Goal: Task Accomplishment & Management: Manage account settings

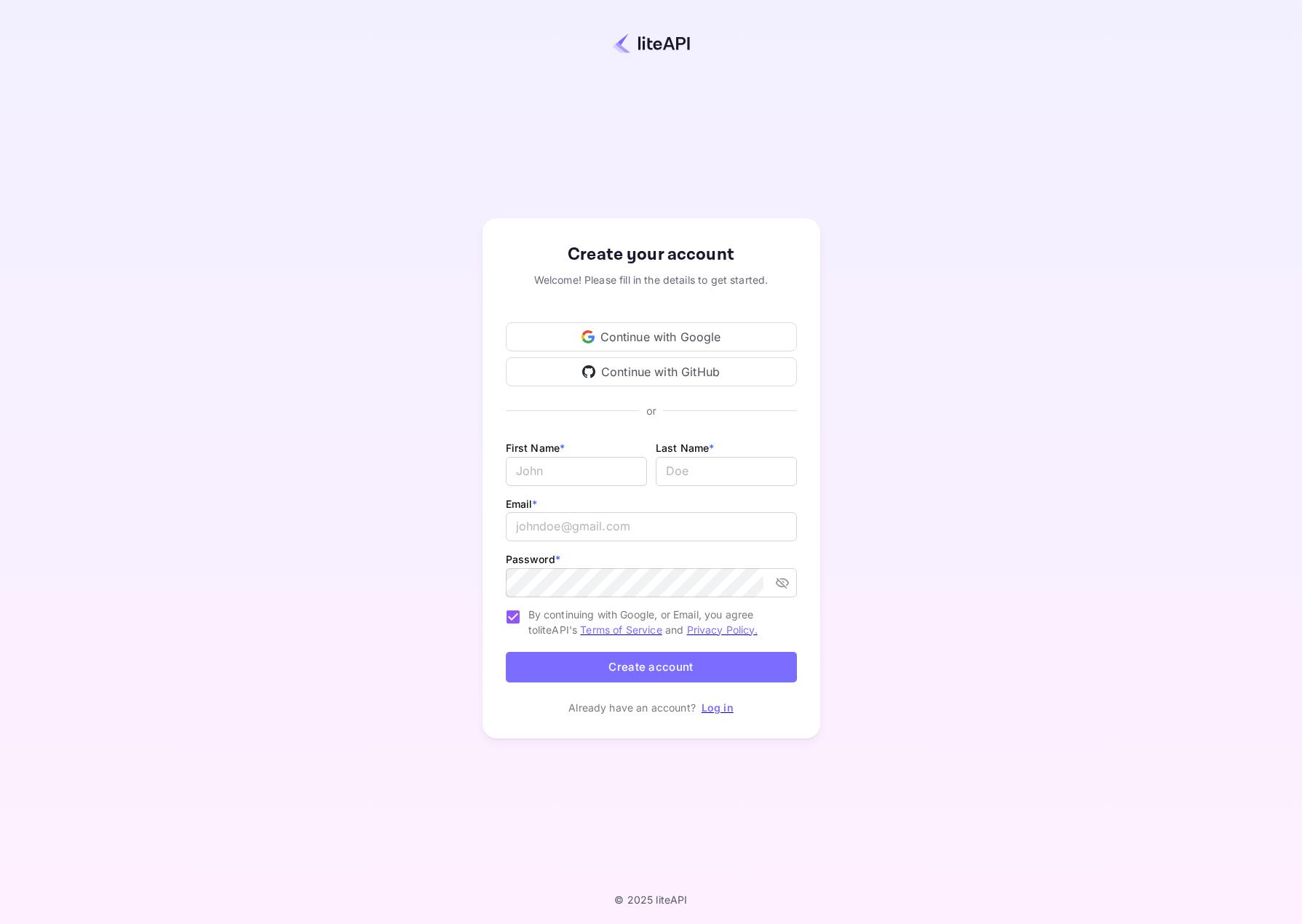
click at [695, 331] on div "Continue with Google" at bounding box center [651, 337] width 291 height 29
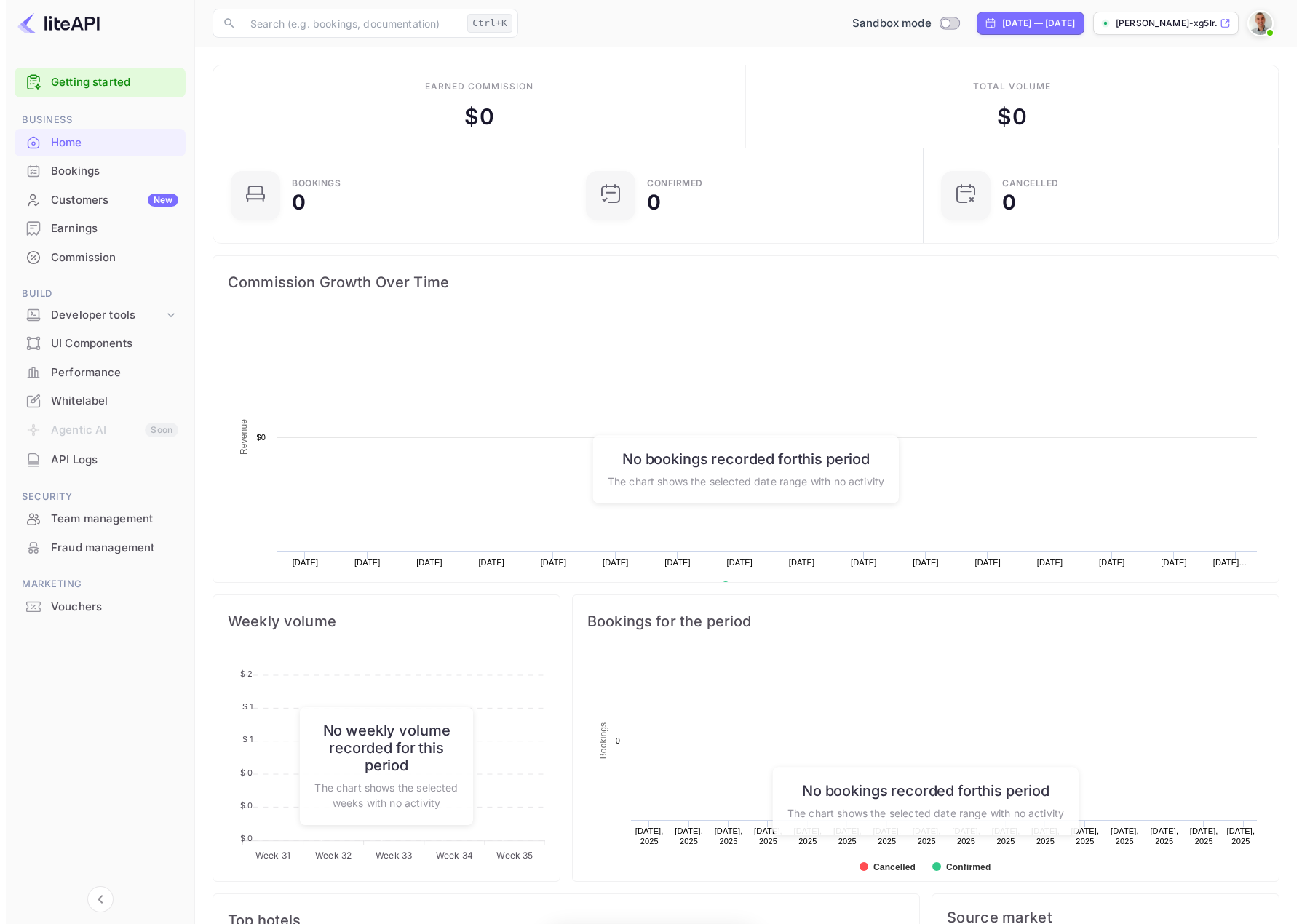
scroll to position [225, 335]
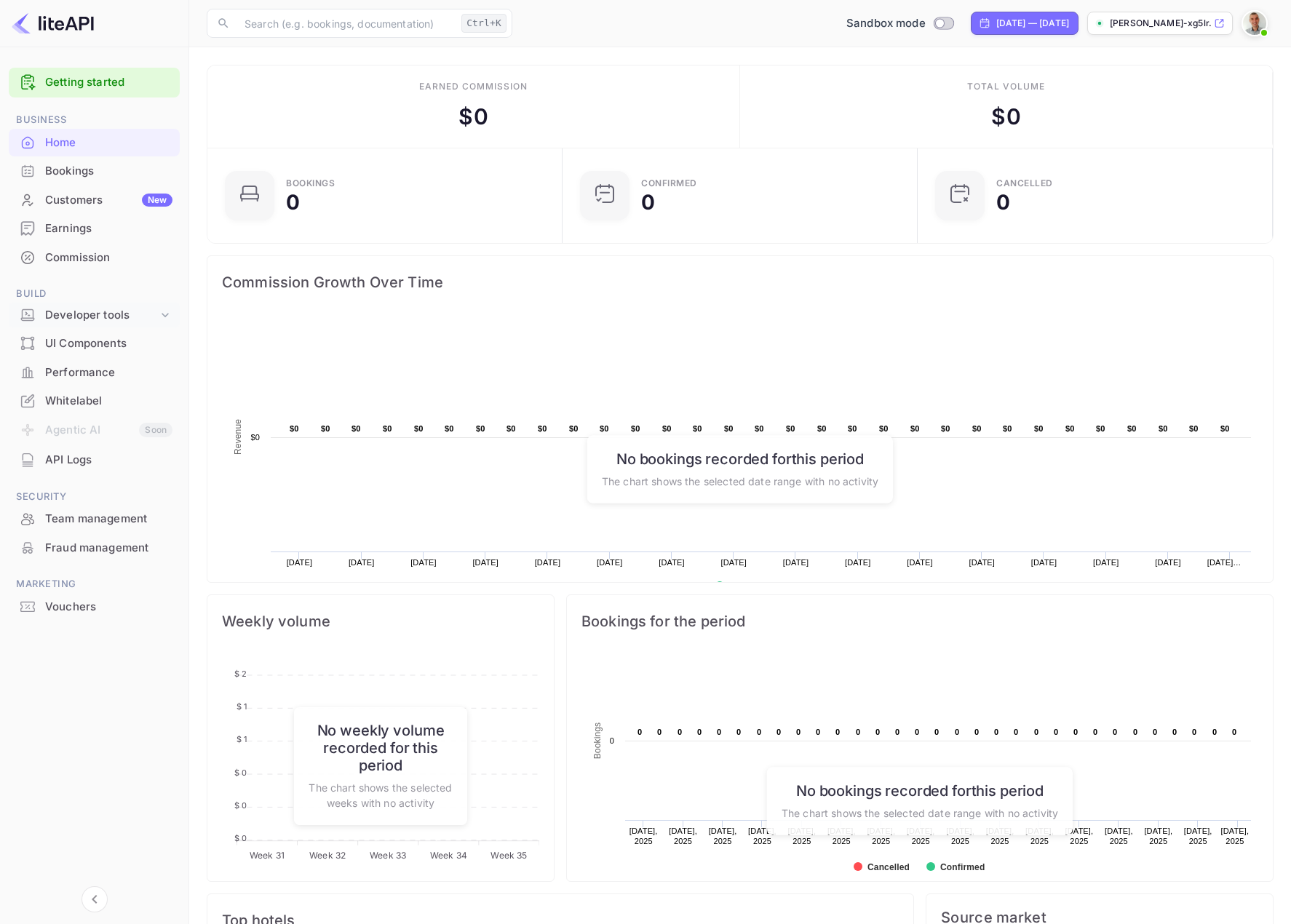
click at [79, 318] on div "Developer tools" at bounding box center [101, 315] width 113 height 17
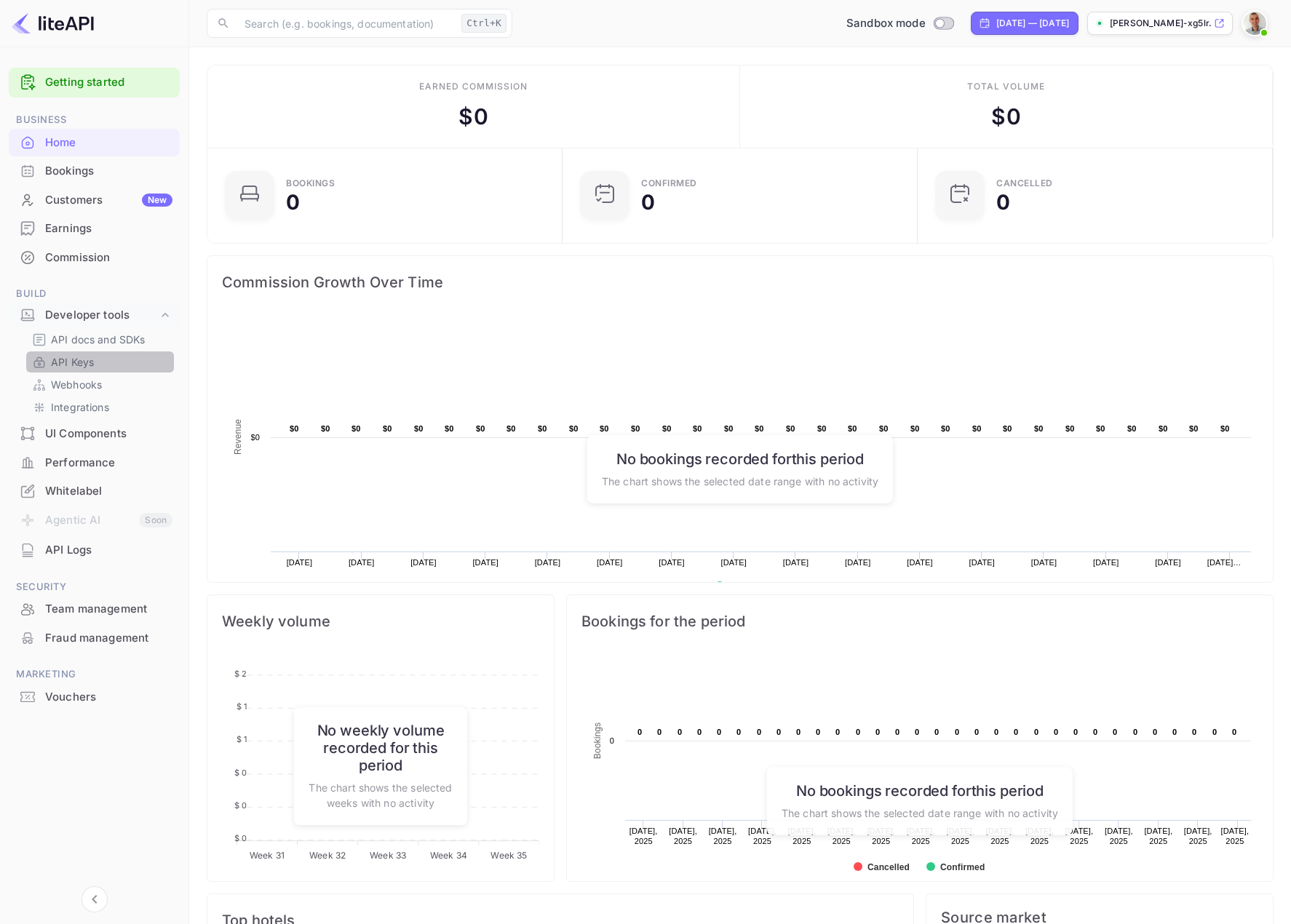
click at [72, 360] on p "API Keys" at bounding box center [72, 361] width 43 height 15
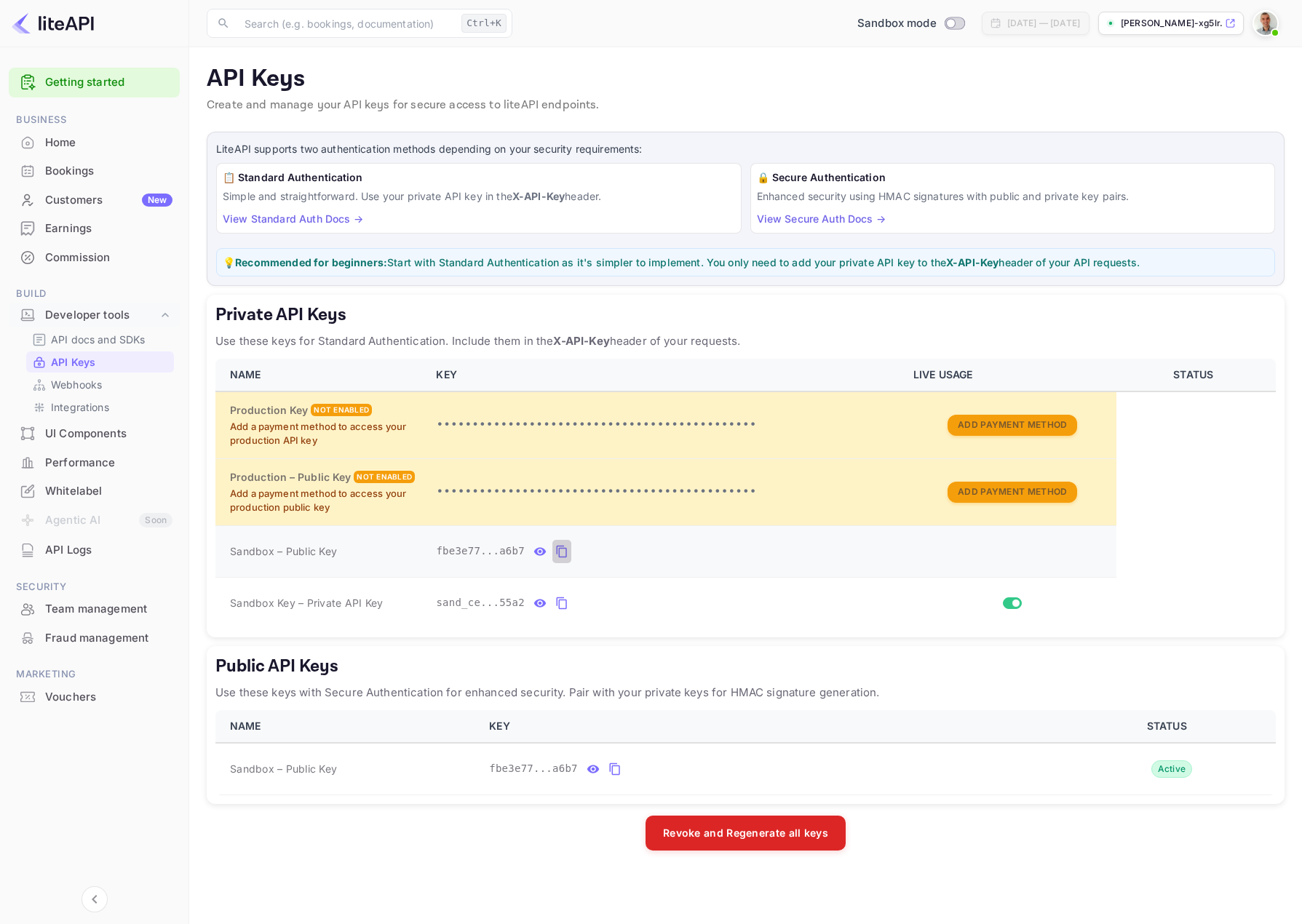
click at [556, 547] on icon "private api keys table" at bounding box center [561, 552] width 10 height 12
click at [69, 339] on p "API docs and SDKs" at bounding box center [98, 339] width 95 height 15
click at [556, 555] on icon "private api keys table" at bounding box center [562, 552] width 13 height 17
click at [556, 602] on icon "private api keys table" at bounding box center [561, 603] width 10 height 12
drag, startPoint x: 556, startPoint y: 603, endPoint x: 575, endPoint y: 581, distance: 29.1
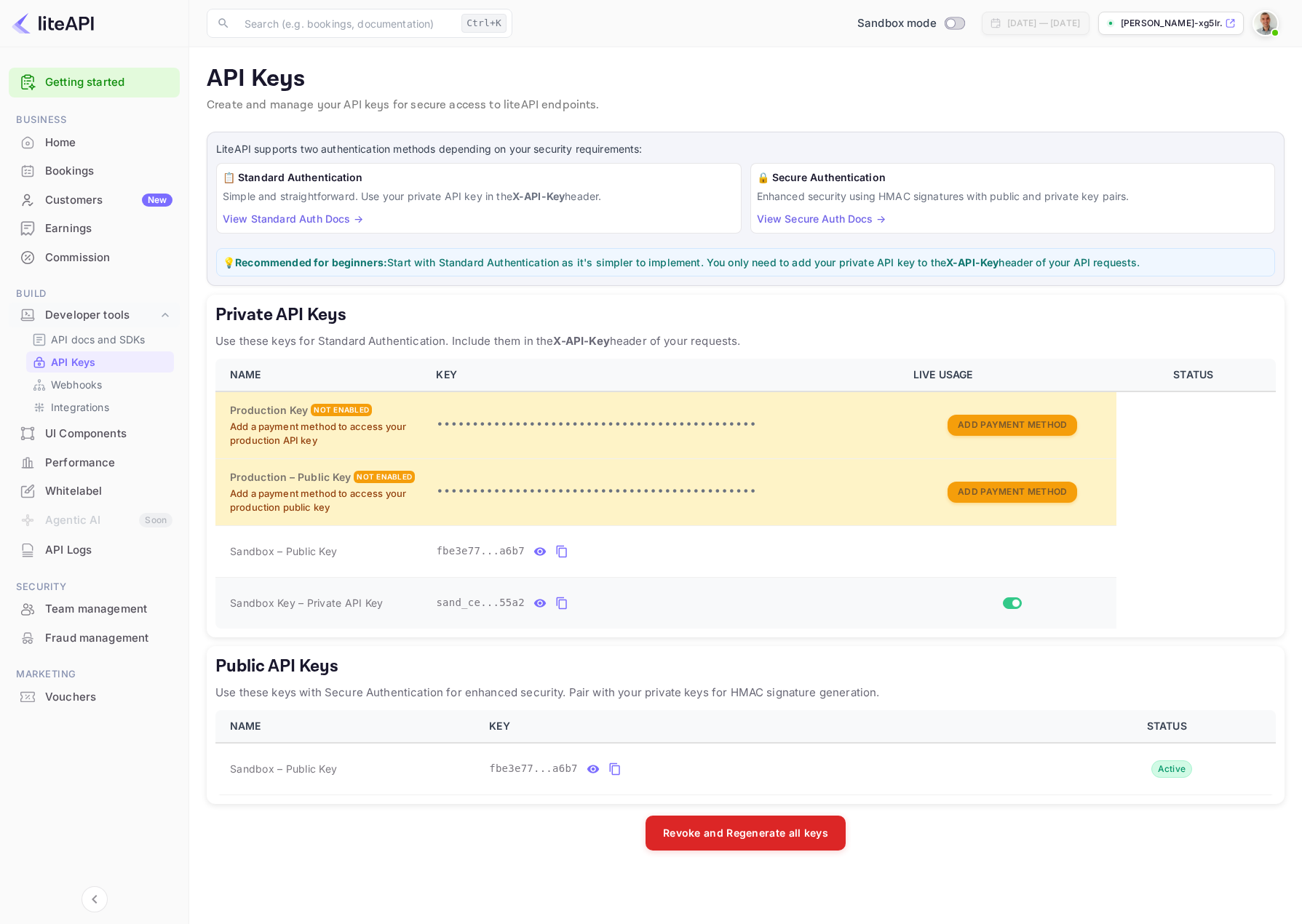
click at [556, 603] on icon "private api keys table" at bounding box center [562, 603] width 13 height 17
click at [610, 770] on icon "public api keys table" at bounding box center [615, 769] width 13 height 17
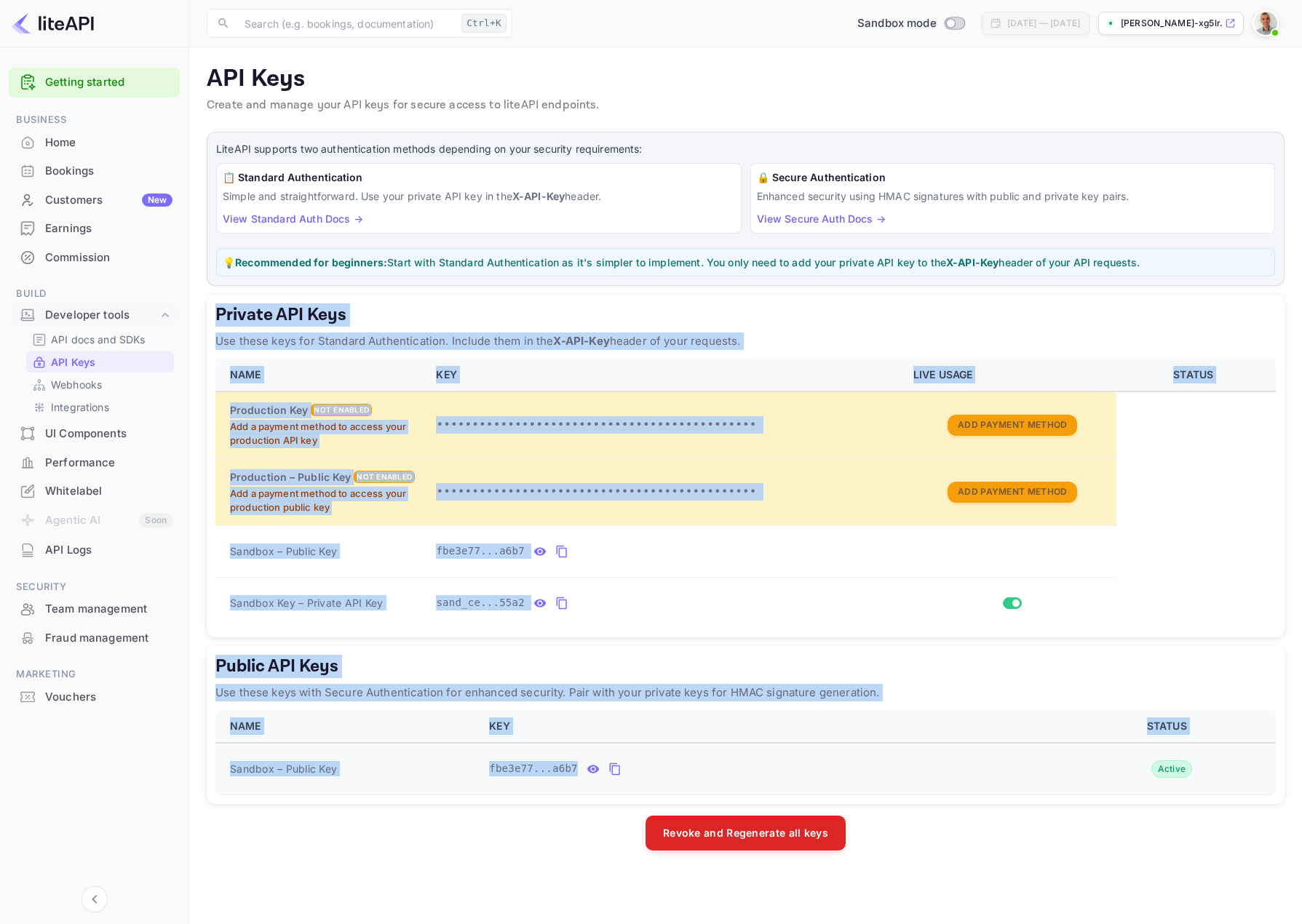
drag, startPoint x: 206, startPoint y: 312, endPoint x: 911, endPoint y: 784, distance: 848.4
click at [911, 784] on main "API Keys Create and manage your API keys for secure access to liteAPI endpoints…" at bounding box center [746, 485] width 1112 height 877
copy div "Private API Keys Use these keys for Standard Authentication. Include them in th…"
click at [693, 603] on div "sand_ce...55a2" at bounding box center [666, 603] width 460 height 23
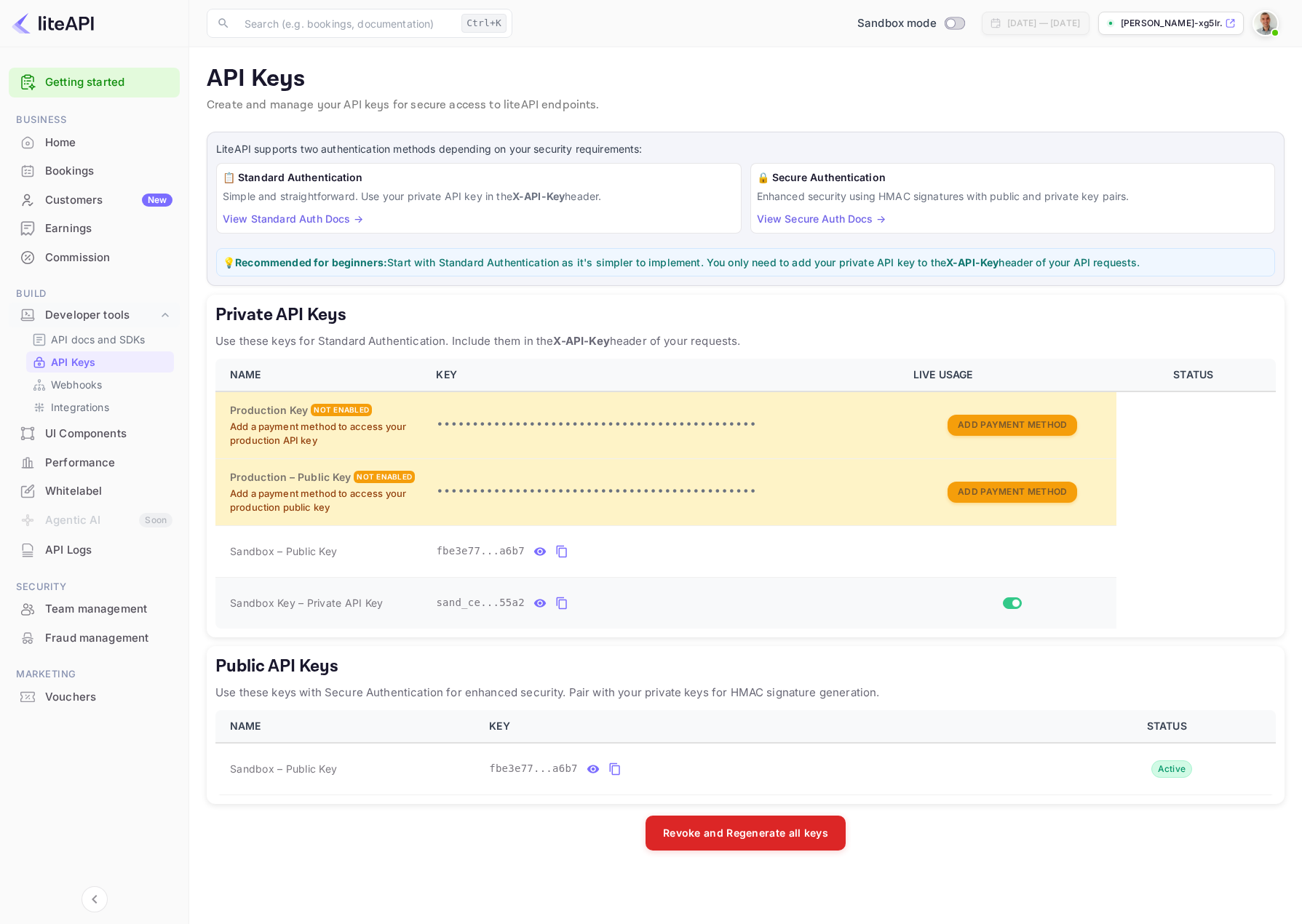
click at [556, 603] on icon "private api keys table" at bounding box center [562, 603] width 13 height 17
